Goal: Check status

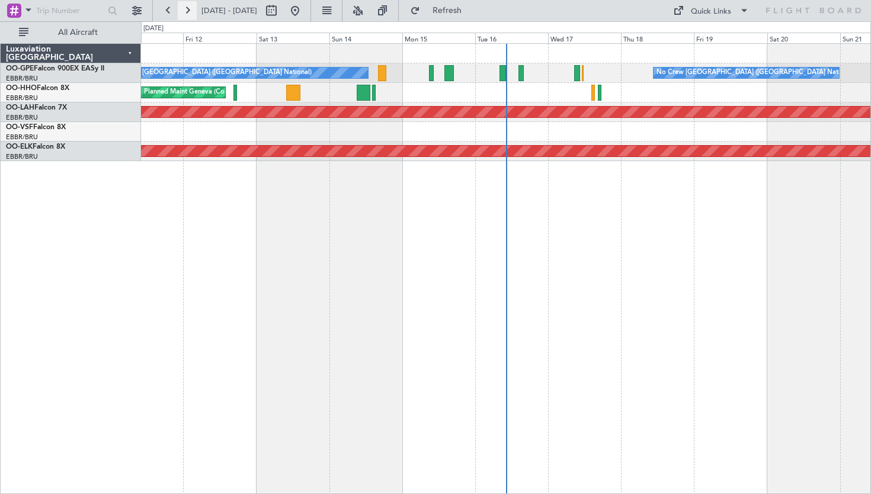
click at [188, 14] on button at bounding box center [187, 10] width 19 height 19
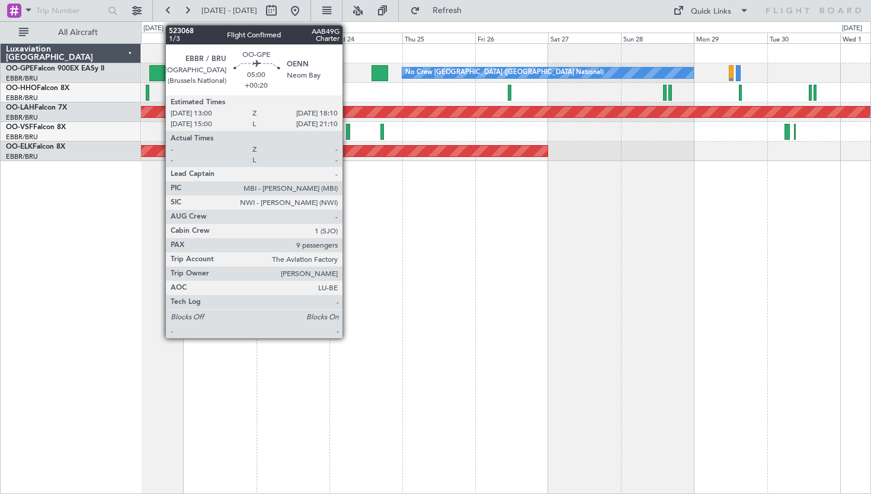
click at [159, 72] on div at bounding box center [157, 73] width 16 height 16
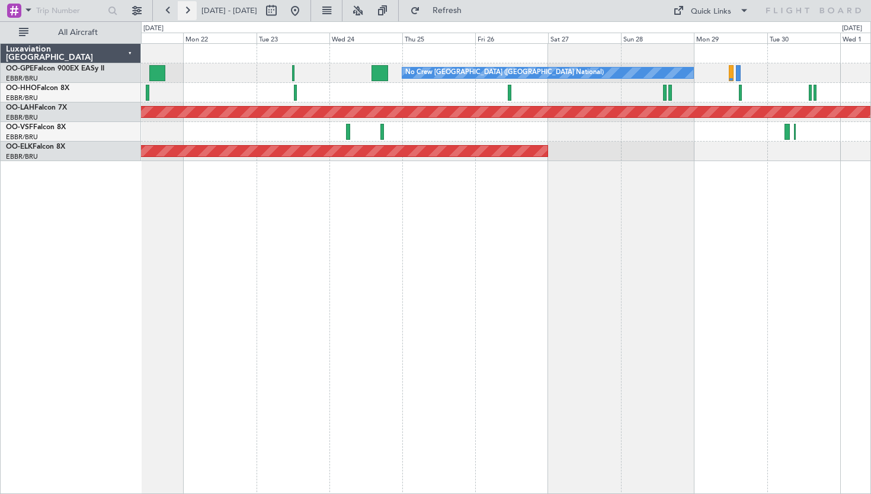
click at [190, 9] on button at bounding box center [187, 10] width 19 height 19
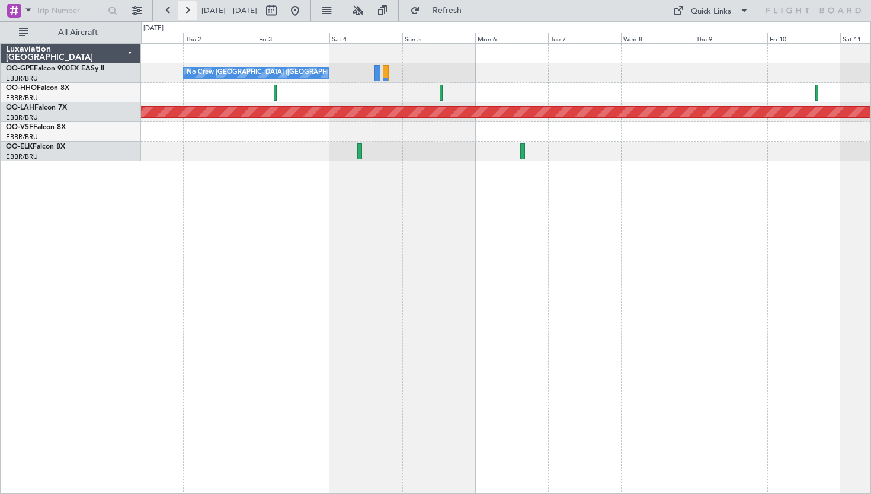
click at [185, 8] on button at bounding box center [187, 10] width 19 height 19
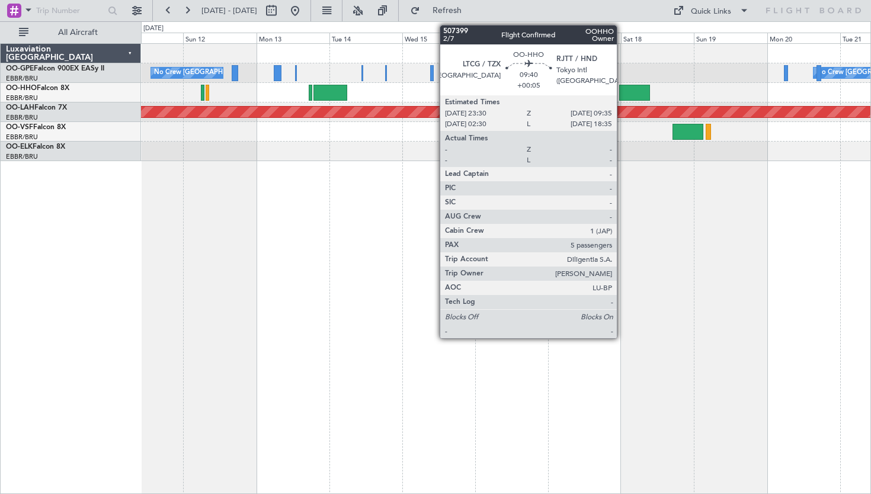
click at [622, 91] on div at bounding box center [634, 93] width 31 height 16
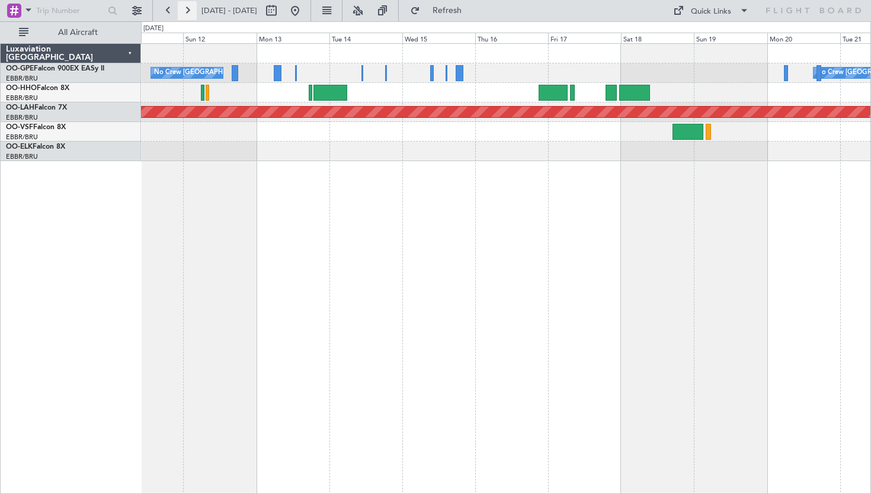
click at [188, 6] on button at bounding box center [187, 10] width 19 height 19
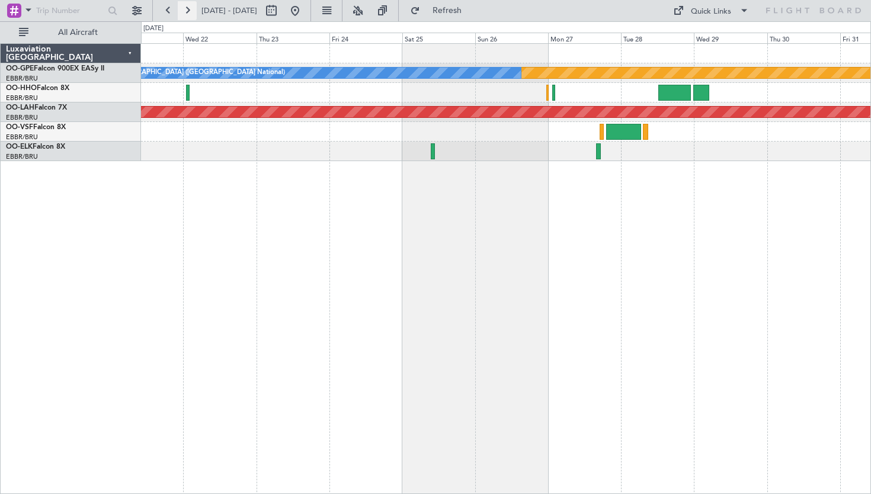
click at [187, 12] on button at bounding box center [187, 10] width 19 height 19
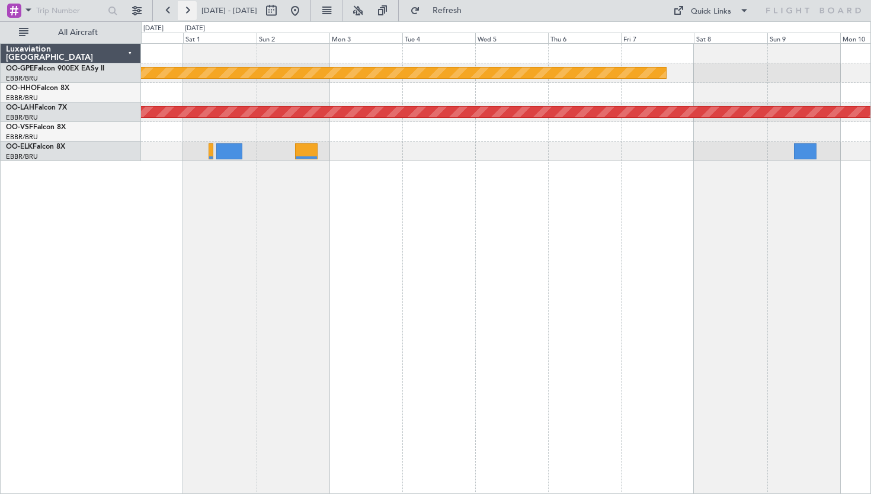
click at [190, 12] on button at bounding box center [187, 10] width 19 height 19
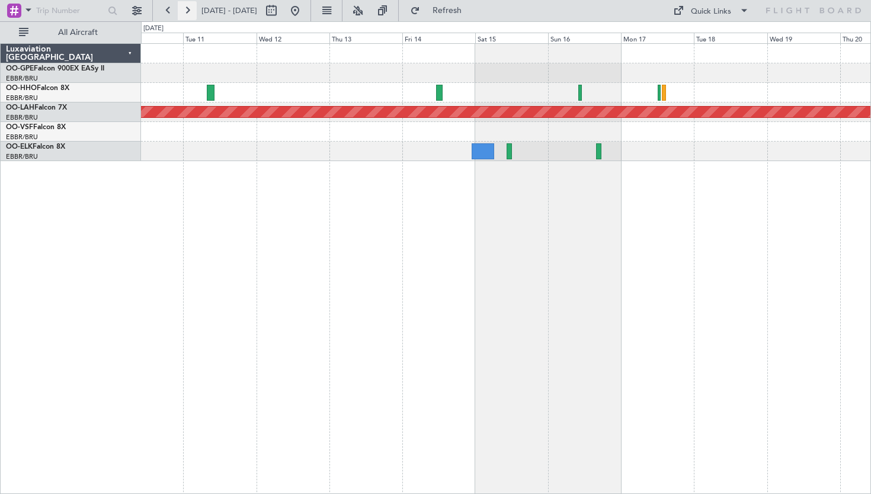
click at [187, 11] on button at bounding box center [187, 10] width 19 height 19
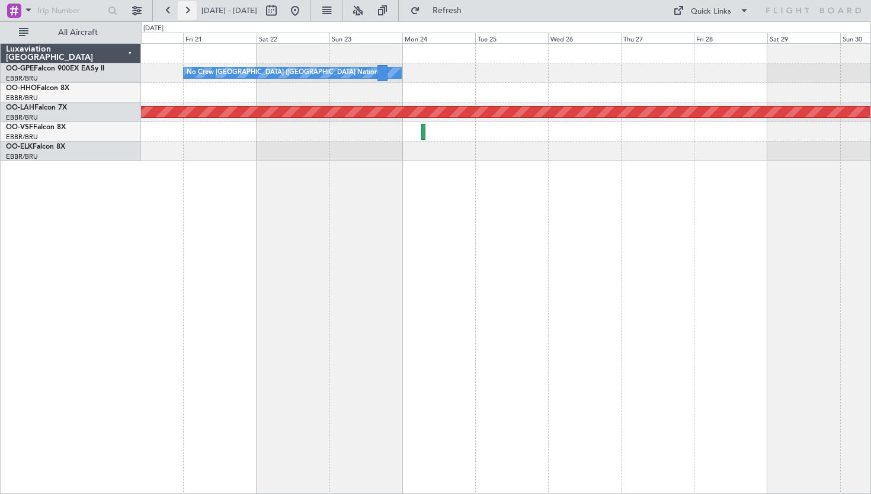
click at [188, 8] on button at bounding box center [187, 10] width 19 height 19
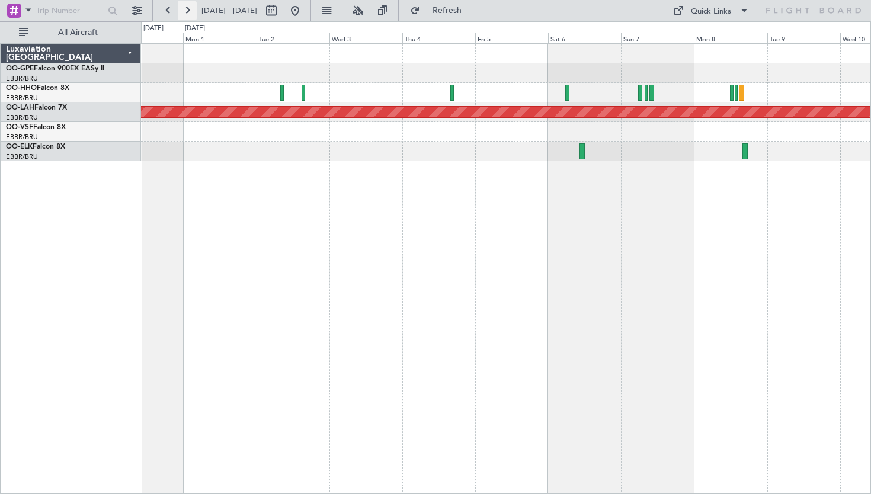
click at [186, 11] on button at bounding box center [187, 10] width 19 height 19
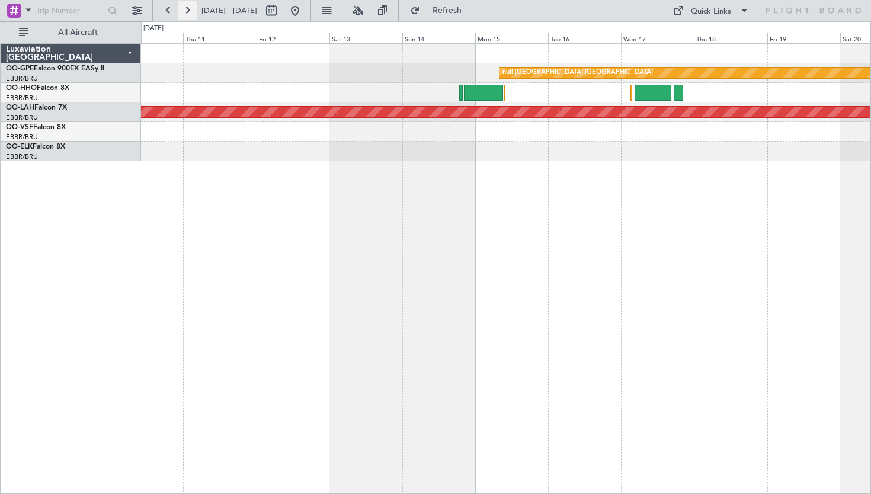
click at [190, 13] on button at bounding box center [187, 10] width 19 height 19
